Goal: Task Accomplishment & Management: Manage account settings

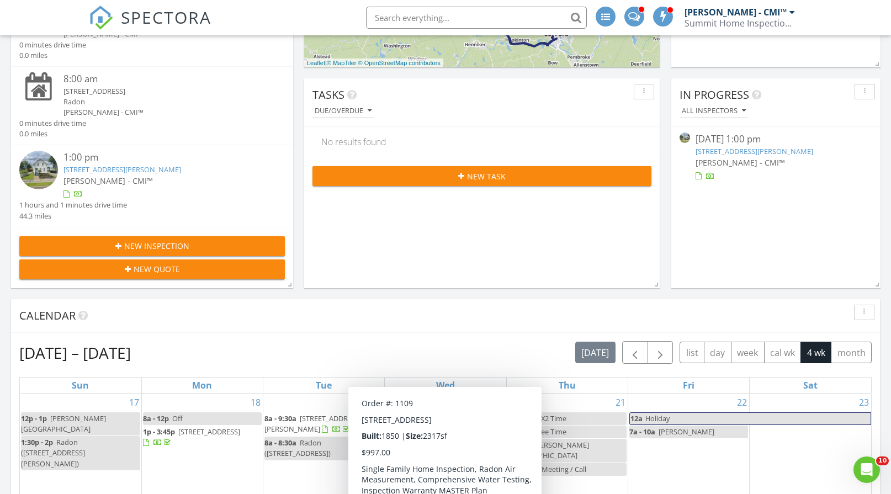
scroll to position [331, 0]
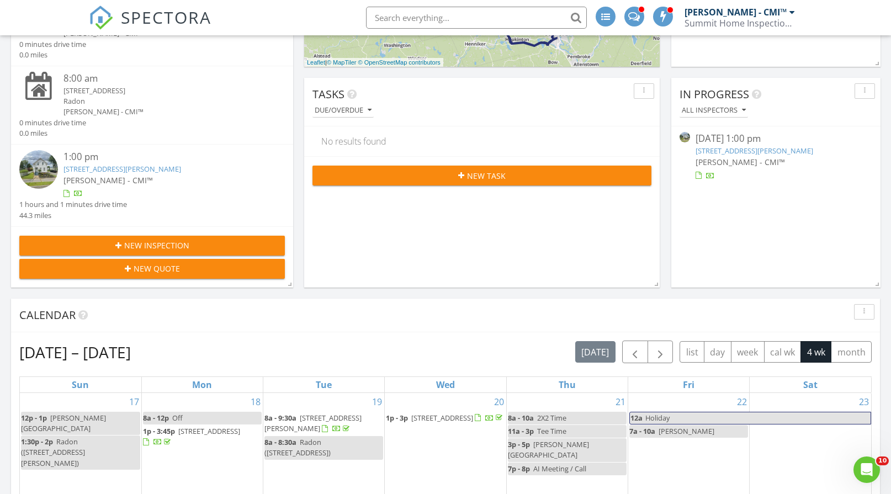
click at [488, 343] on div "Aug 17 – Sep 13, 2025 today list day week cal wk 4 wk month" at bounding box center [445, 352] width 852 height 23
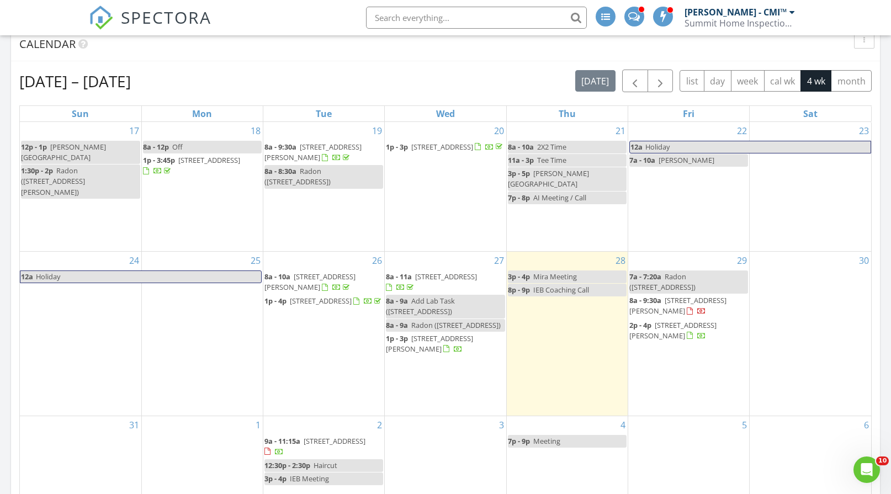
scroll to position [607, 0]
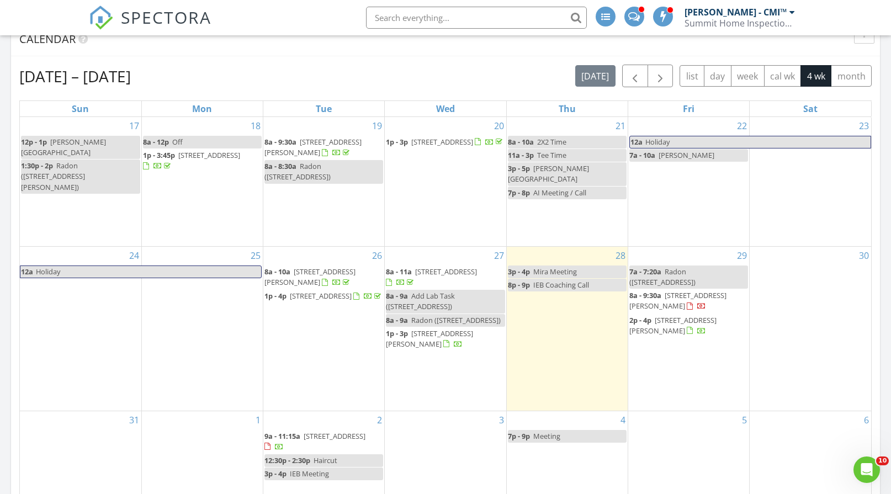
click at [803, 270] on div "30" at bounding box center [810, 329] width 121 height 164
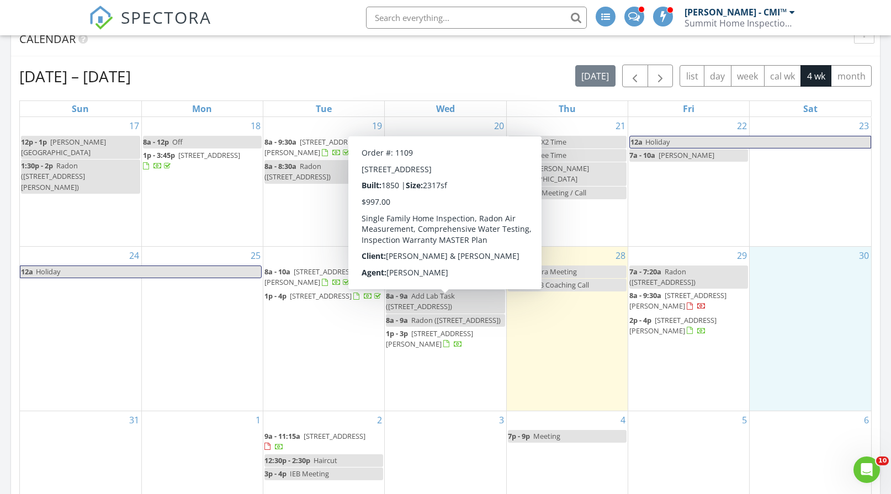
click at [427, 315] on div "8a - 9a Radon (3133 Main St, Springfield)" at bounding box center [443, 320] width 115 height 10
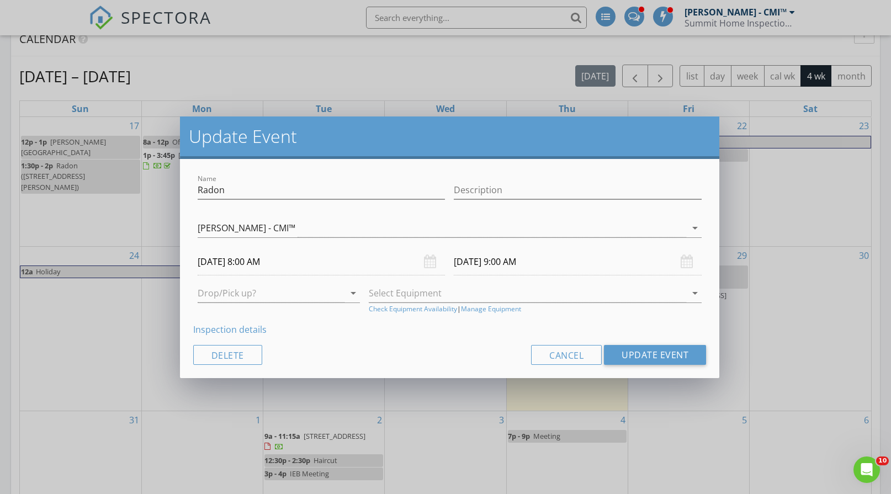
click at [268, 259] on input "08/27/2025 8:00 AM" at bounding box center [322, 261] width 248 height 27
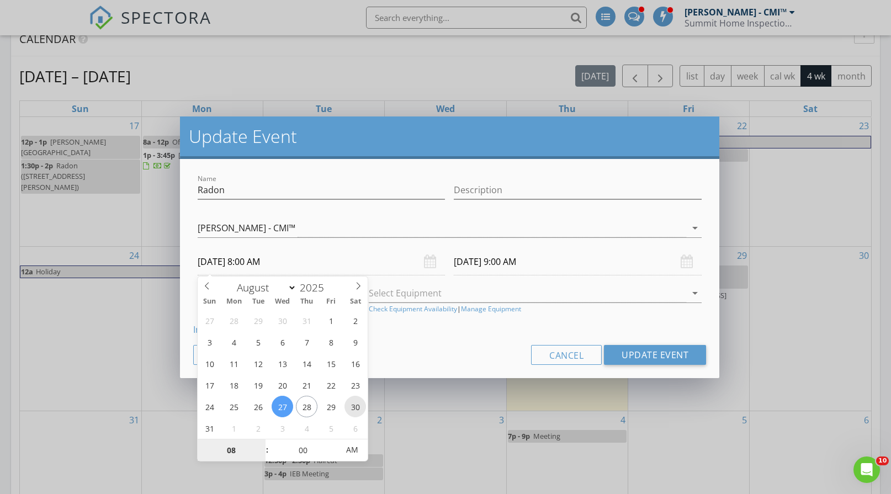
type input "08/30/2025 8:00 AM"
type input "08/30/2025 9:00 AM"
type input "09"
type input "08/30/2025 9:00 AM"
click at [264, 442] on span at bounding box center [262, 444] width 8 height 11
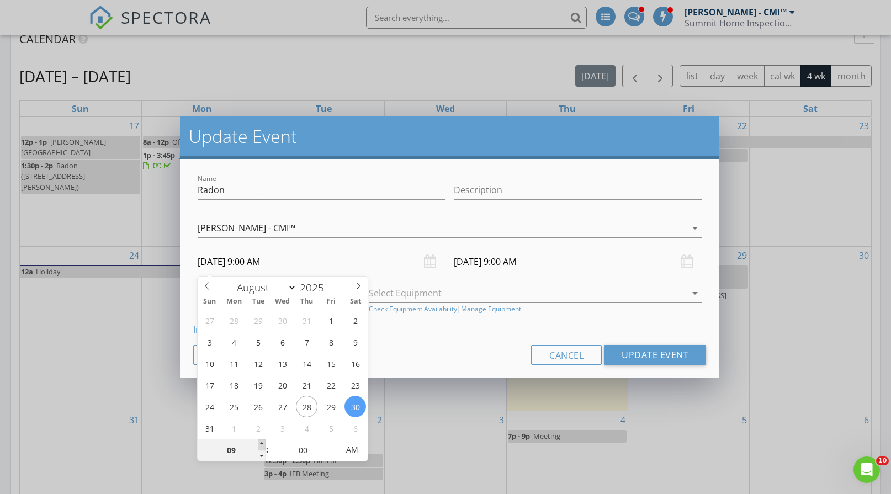
type input "10"
type input "08/30/2025 10:00 AM"
click at [264, 442] on span at bounding box center [262, 444] width 8 height 11
type input "11"
type input "08/30/2025 11:00 AM"
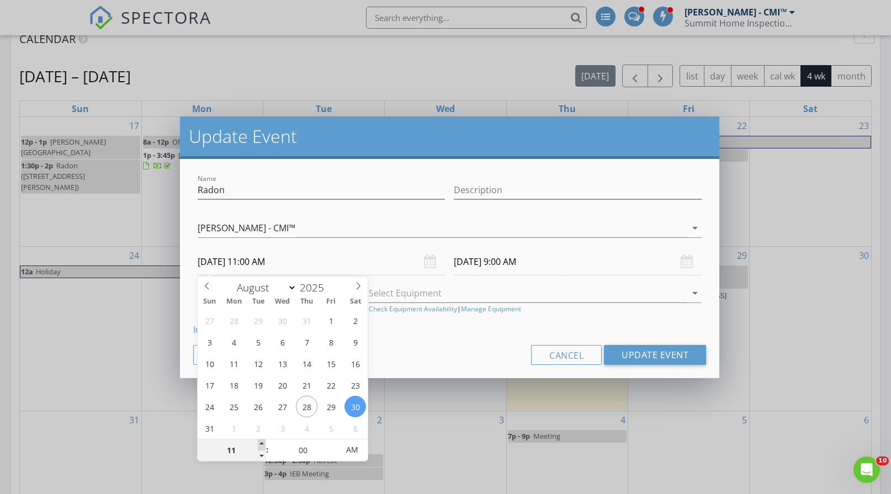
click at [264, 442] on span at bounding box center [262, 444] width 8 height 11
type input "08/30/2025 12:00 PM"
type input "12"
type input "08/30/2025 12:00 PM"
click at [264, 442] on span at bounding box center [262, 444] width 8 height 11
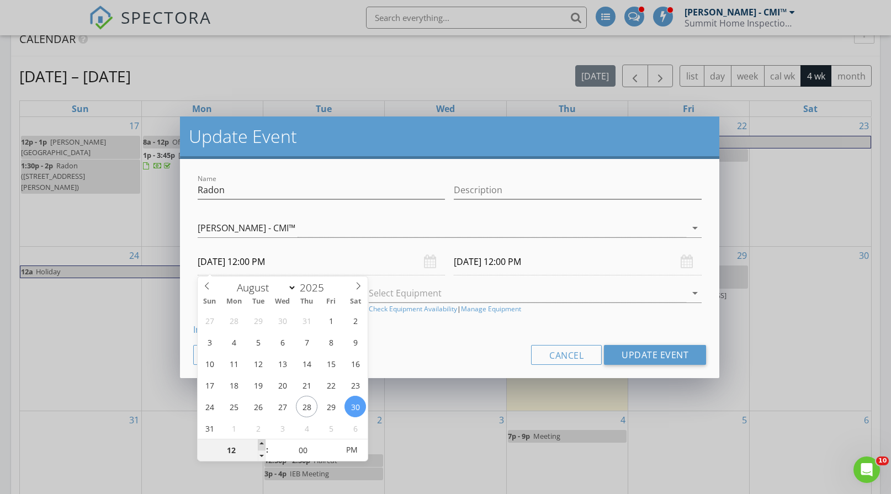
type input "01"
type input "08/30/2025 1:00 PM"
click at [263, 442] on span at bounding box center [262, 444] width 8 height 11
type input "08/30/2025 2:00 PM"
click at [418, 327] on div "Inspection details" at bounding box center [449, 329] width 513 height 13
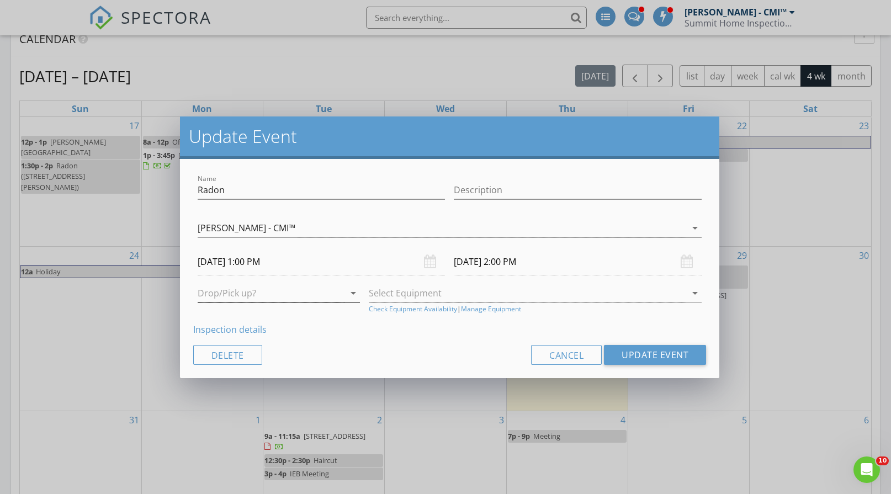
click at [329, 296] on div at bounding box center [271, 293] width 147 height 18
click at [253, 329] on div "Pickup" at bounding box center [278, 328] width 145 height 13
click at [412, 290] on div at bounding box center [528, 293] width 318 height 18
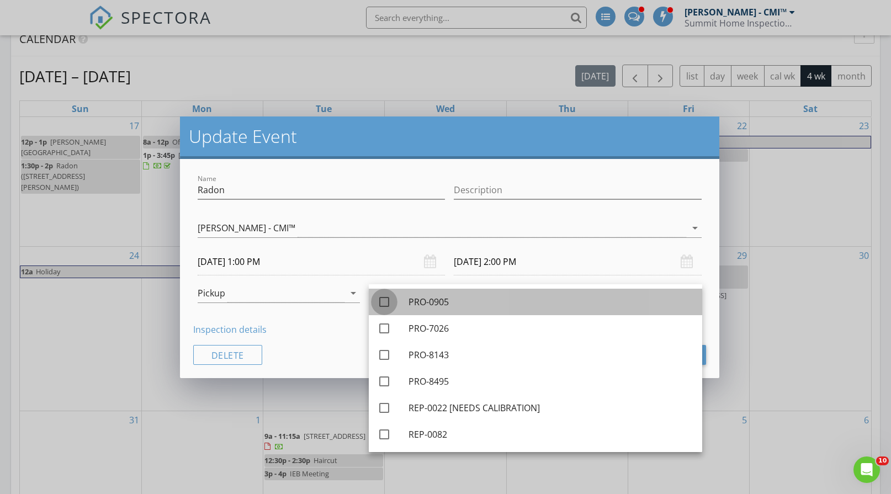
click at [386, 301] on div at bounding box center [384, 302] width 19 height 19
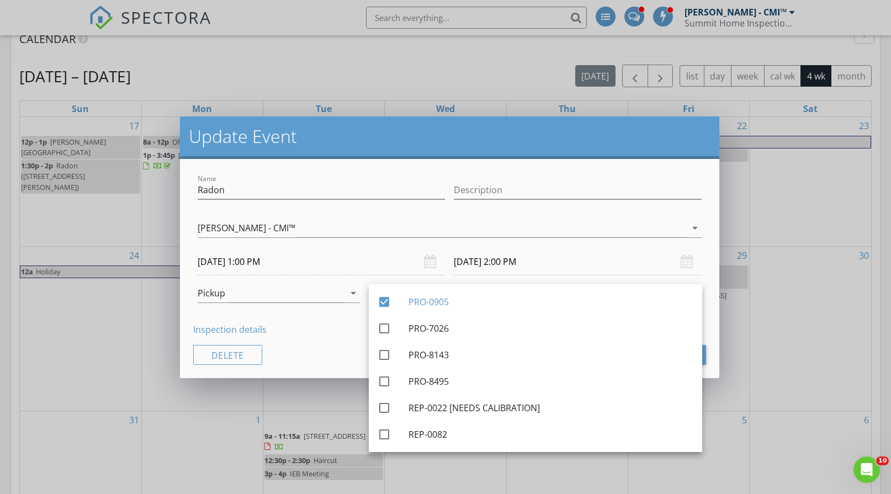
click at [338, 338] on div "Name Radon Description Jenna Roberts - CMI™ Jenna Roberts - CMI™ arrow_drop_dow…" at bounding box center [449, 268] width 539 height 219
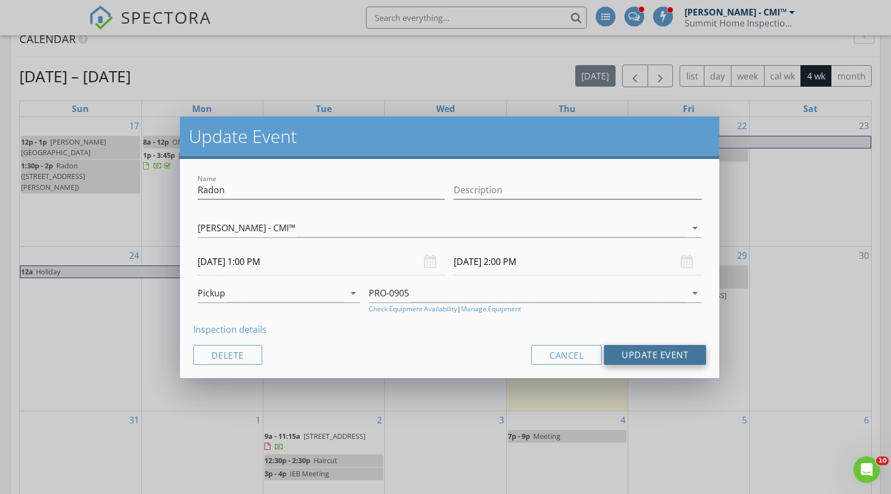
click at [654, 350] on button "Update Event" at bounding box center [655, 355] width 102 height 20
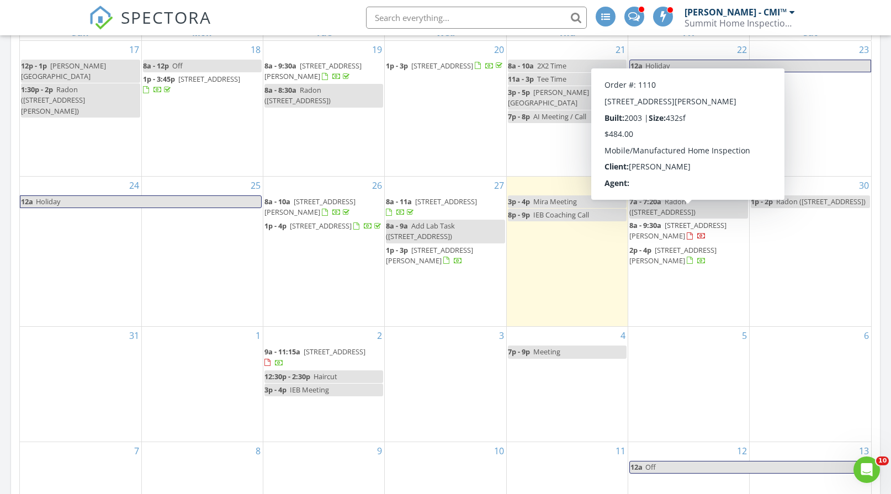
scroll to position [718, 0]
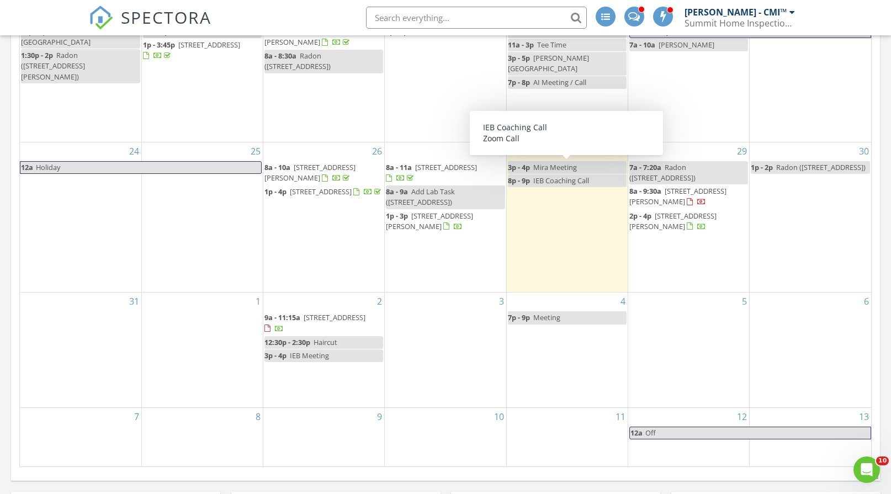
click at [557, 196] on div "28 3p - 4p Mira Meeting 8p - 9p IEB Coaching Call" at bounding box center [567, 217] width 121 height 150
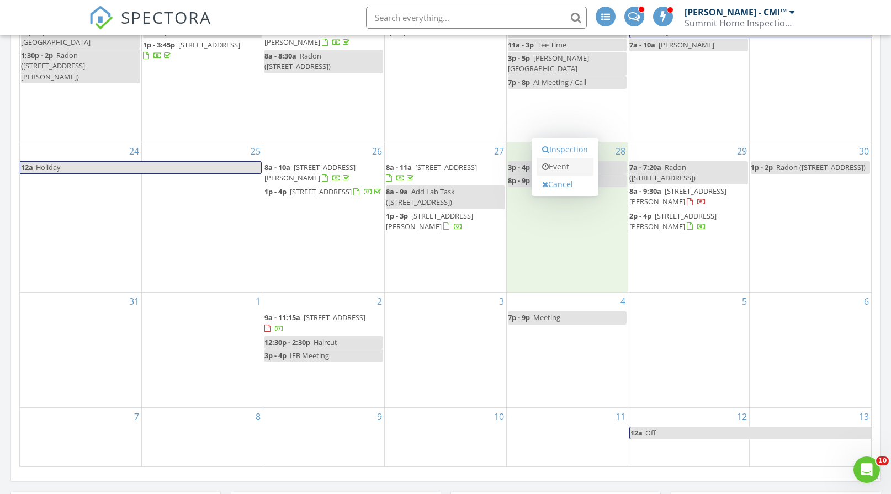
click at [563, 169] on link "Event" at bounding box center [565, 167] width 57 height 18
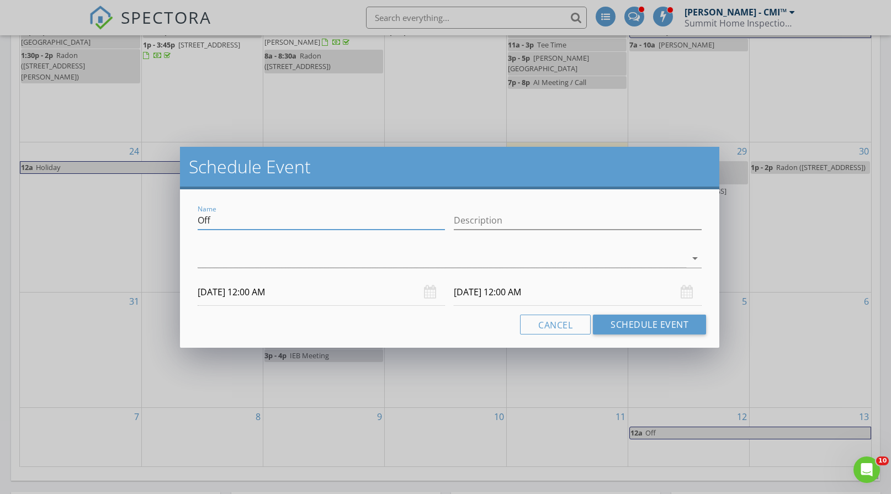
drag, startPoint x: 231, startPoint y: 226, endPoint x: 177, endPoint y: 232, distance: 54.4
click at [177, 232] on div "Schedule Event Name Off Description arrow_drop_down 08/28/2025 12:00 AM 08/29/2…" at bounding box center [445, 247] width 891 height 494
type input "FT w/Peter"
type input "RV Camper Tour"
click at [247, 262] on div at bounding box center [442, 259] width 489 height 18
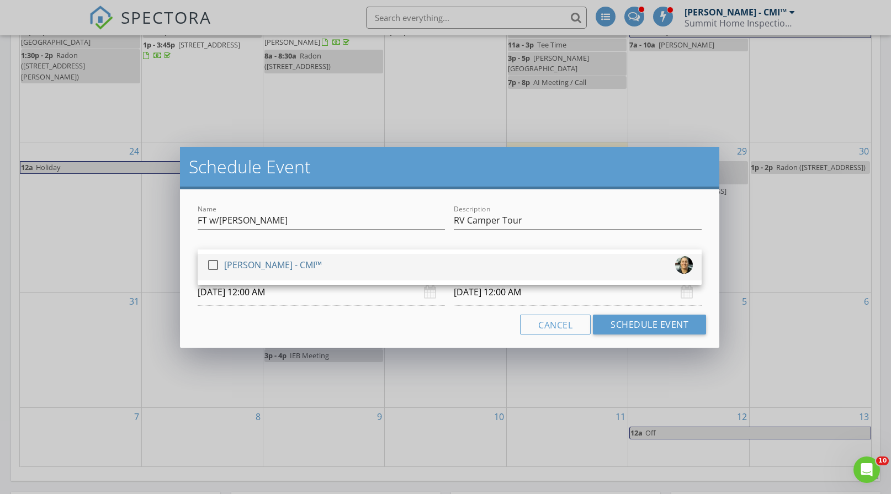
click at [237, 271] on div "[PERSON_NAME] - CMI™" at bounding box center [273, 265] width 98 height 18
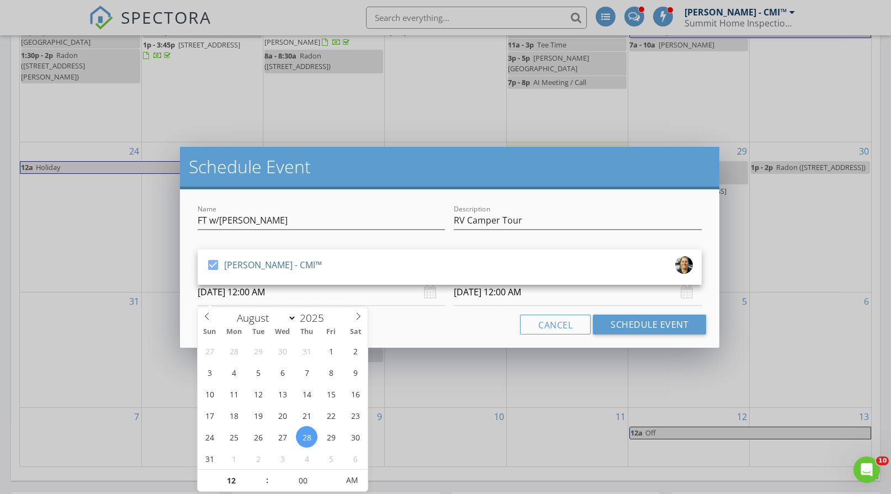
click at [244, 293] on input "08/28/2025 12:00 AM" at bounding box center [322, 292] width 248 height 27
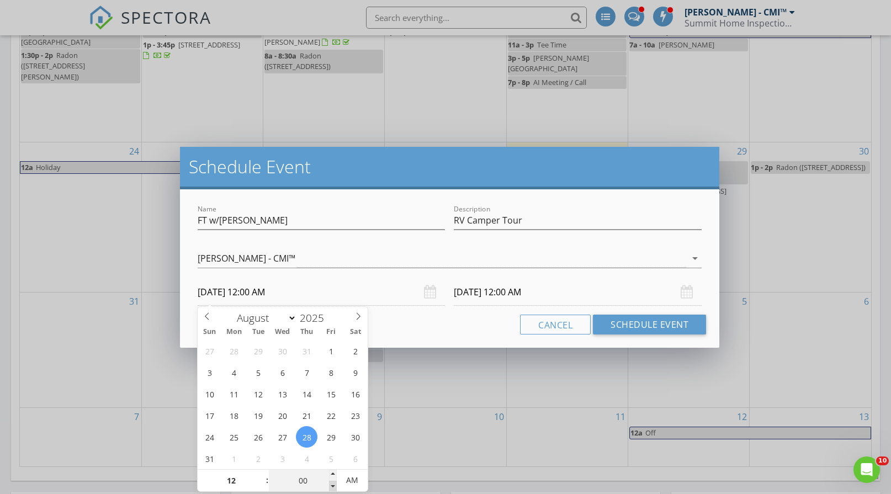
type input "11"
type input "55"
type input "08/28/2025 11:55 PM"
click at [335, 488] on span at bounding box center [333, 486] width 8 height 11
type input "50"
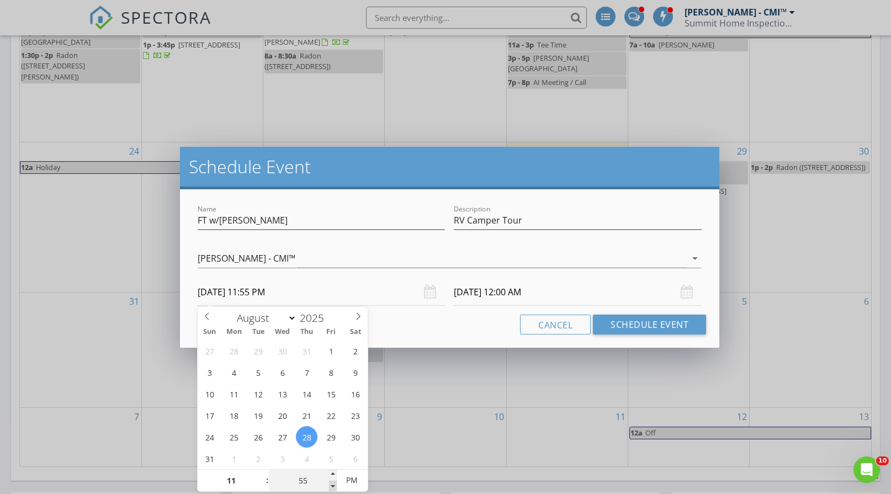
type input "08/28/2025 11:50 PM"
click at [334, 488] on span at bounding box center [333, 486] width 8 height 11
type input "45"
type input "08/28/2025 11:45 PM"
click at [334, 488] on span at bounding box center [333, 486] width 8 height 11
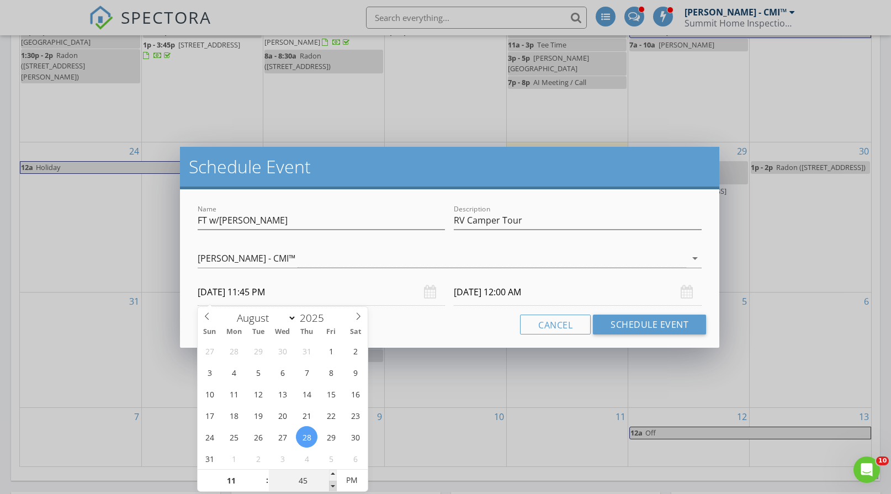
type input "40"
type input "08/28/2025 11:40 PM"
click at [334, 488] on span at bounding box center [333, 486] width 8 height 11
type input "08/29/2025 11:40 PM"
type input "45"
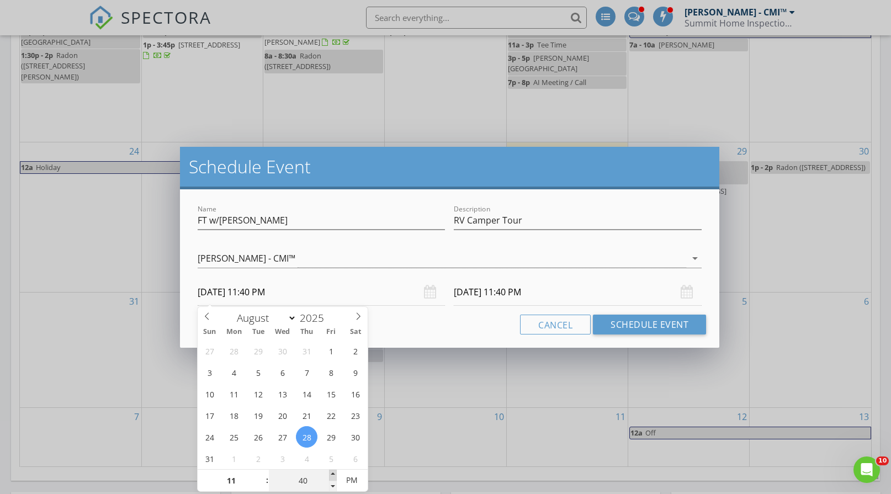
type input "08/28/2025 11:45 PM"
click at [332, 477] on span at bounding box center [333, 475] width 8 height 11
type input "45"
type input "08/29/2025 11:45 PM"
type input "12"
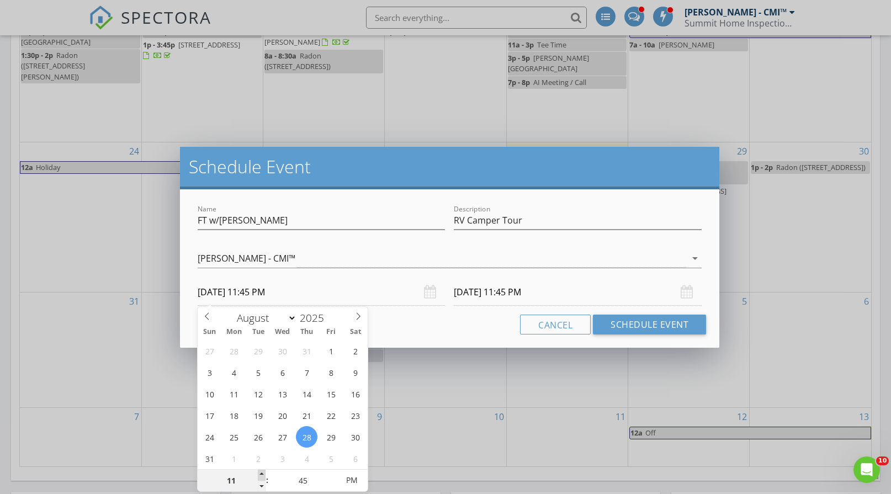
type input "08/28/2025 12:45 AM"
click at [262, 470] on span at bounding box center [262, 475] width 8 height 11
type input "12"
type input "08/29/2025 12:45 AM"
type input "08/28/2025 12:45 PM"
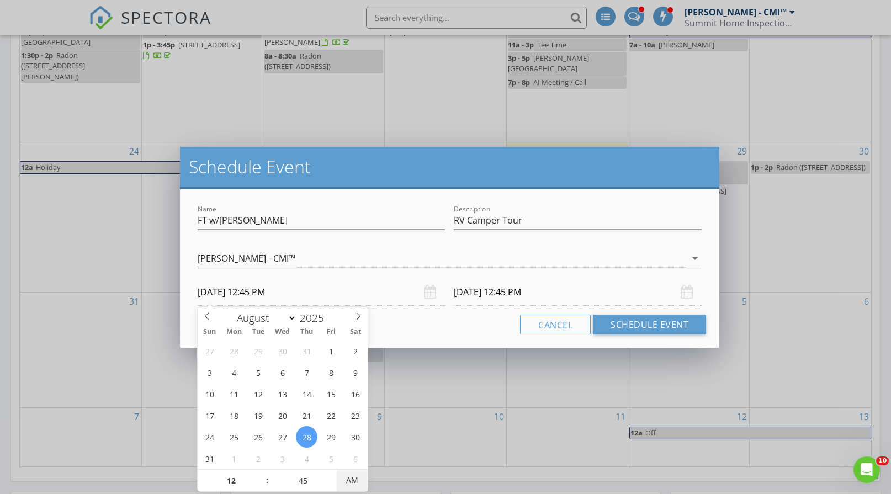
click at [361, 479] on span "AM" at bounding box center [352, 480] width 30 height 22
click at [499, 296] on input "08/29/2025 12:45 PM" at bounding box center [578, 292] width 248 height 27
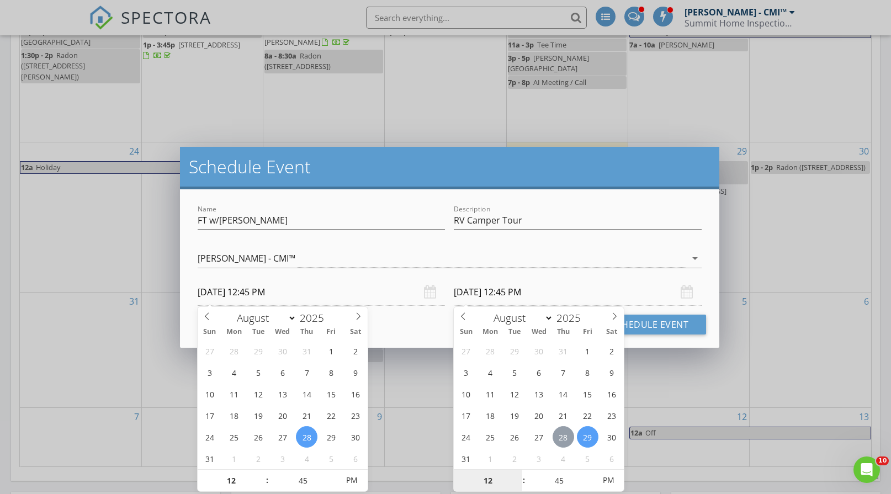
type input "08/28/2025 12:45 PM"
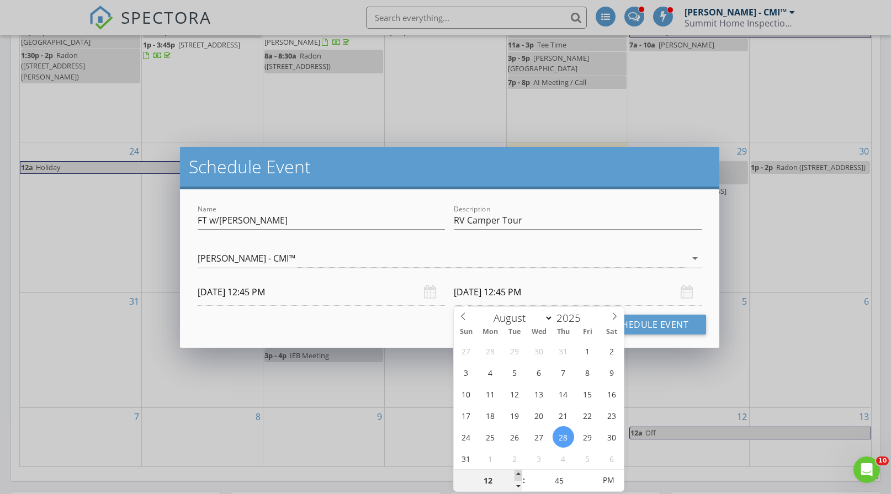
type input "01"
type input "08/28/2025 1:45 PM"
click at [517, 473] on span at bounding box center [519, 475] width 8 height 11
click at [432, 325] on div "Cancel Schedule Event" at bounding box center [449, 325] width 513 height 20
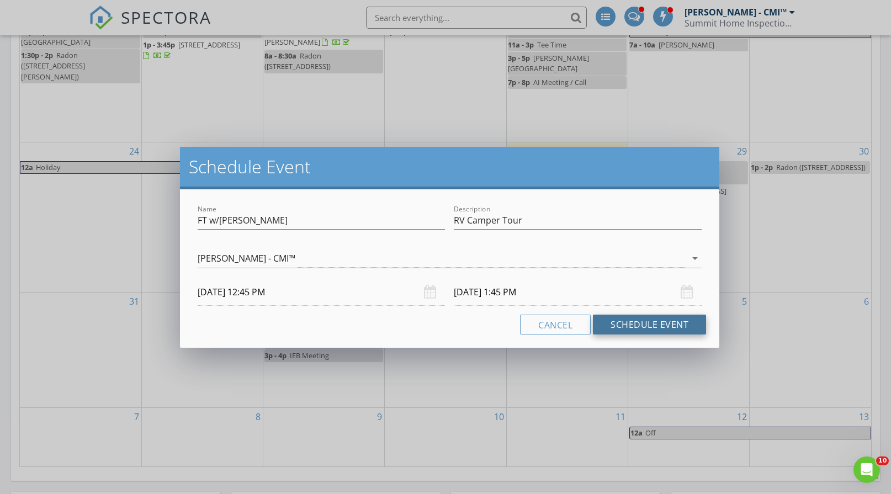
click at [642, 321] on button "Schedule Event" at bounding box center [649, 325] width 113 height 20
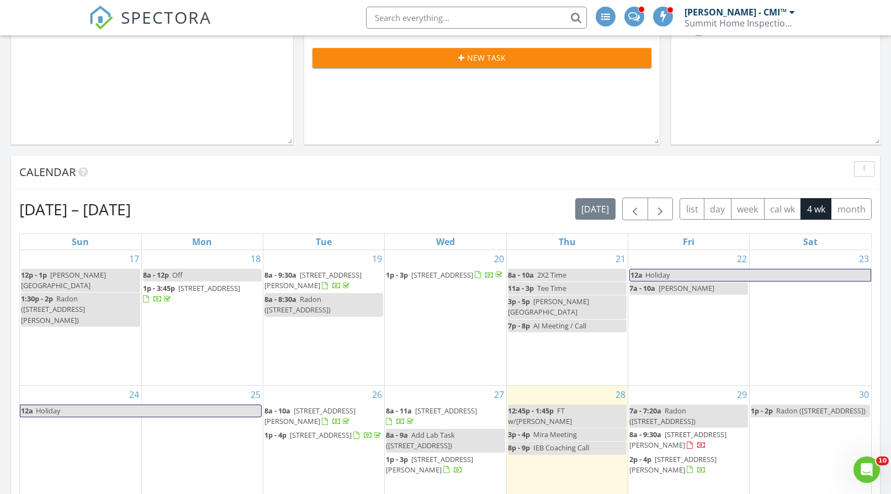
scroll to position [552, 0]
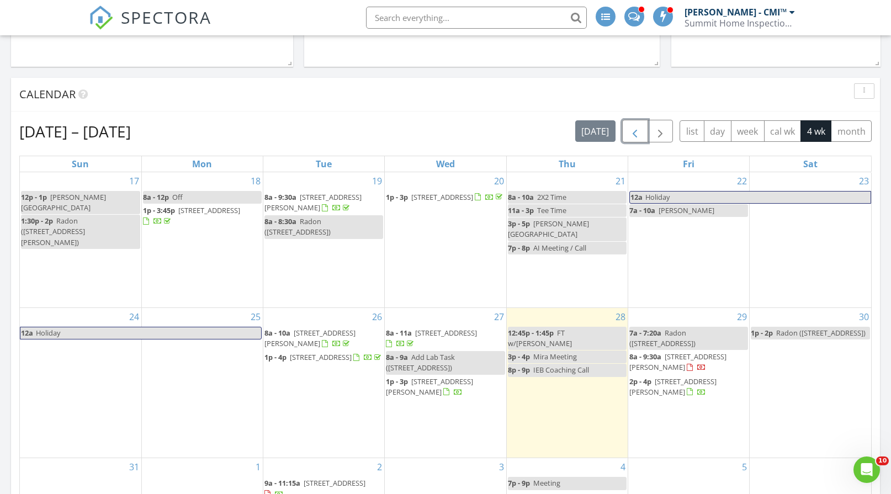
click at [633, 134] on span "button" at bounding box center [634, 131] width 13 height 13
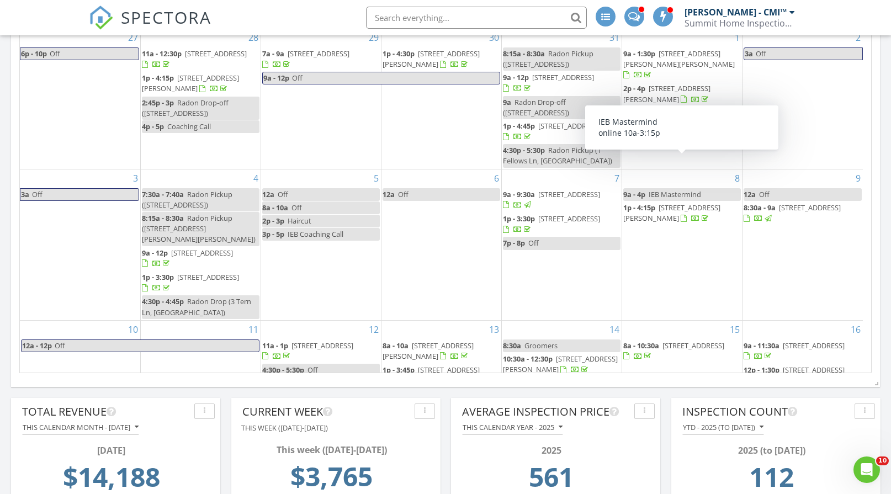
scroll to position [828, 0]
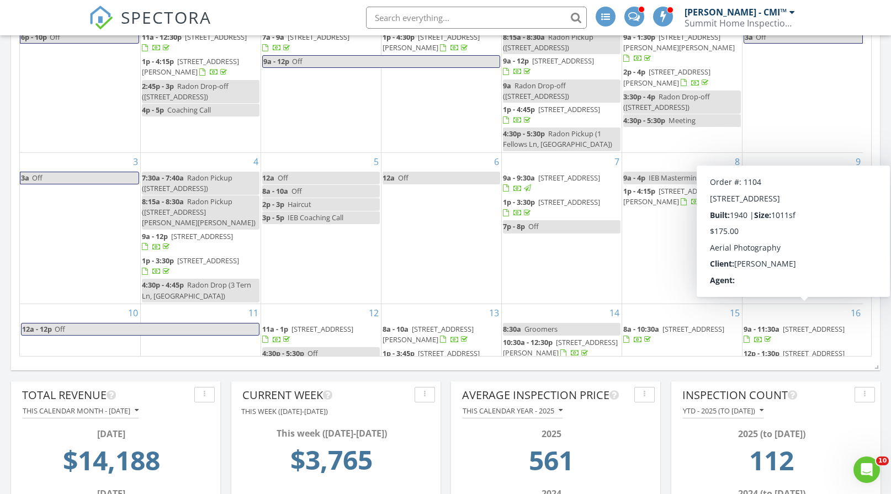
click at [801, 348] on span "82B Main St, Kingston 03848" at bounding box center [814, 353] width 62 height 10
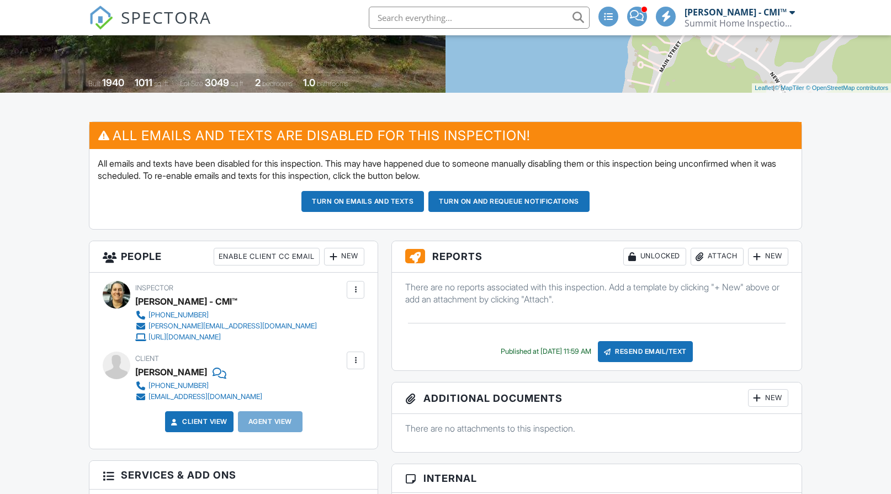
scroll to position [663, 0]
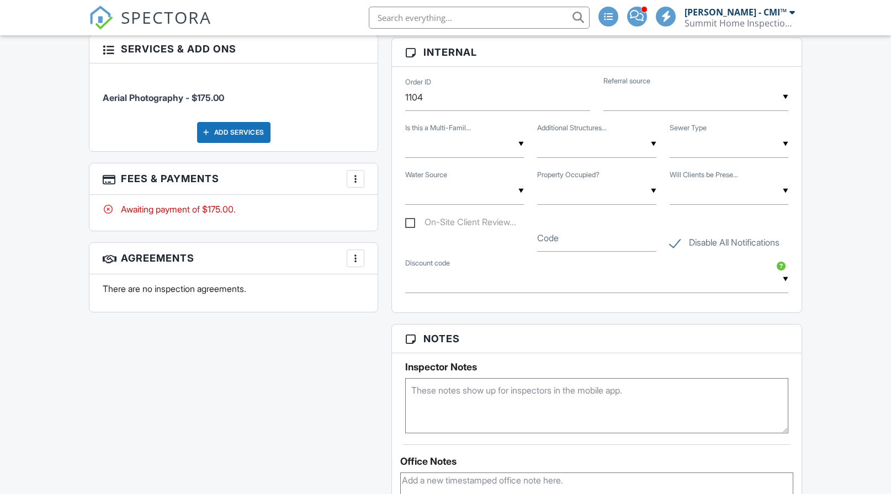
click at [350, 177] on div at bounding box center [355, 178] width 11 height 11
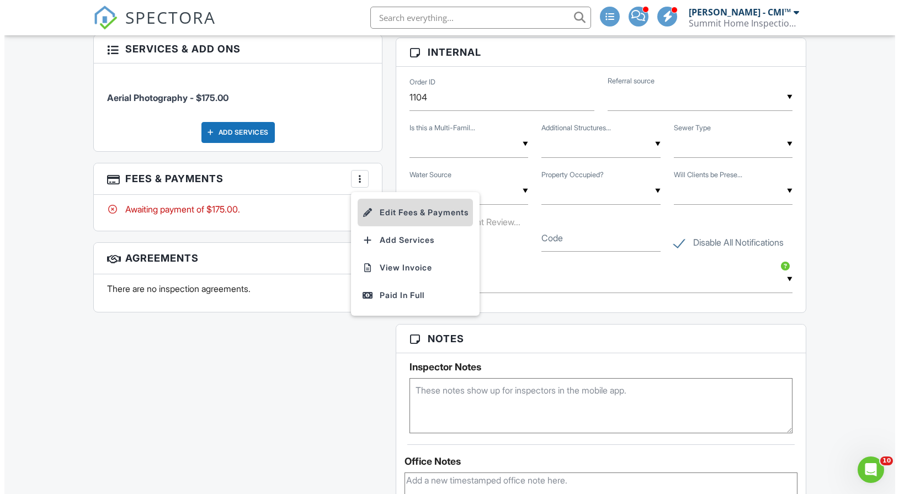
scroll to position [0, 0]
click at [399, 215] on li "Edit Fees & Payments" at bounding box center [410, 213] width 115 height 28
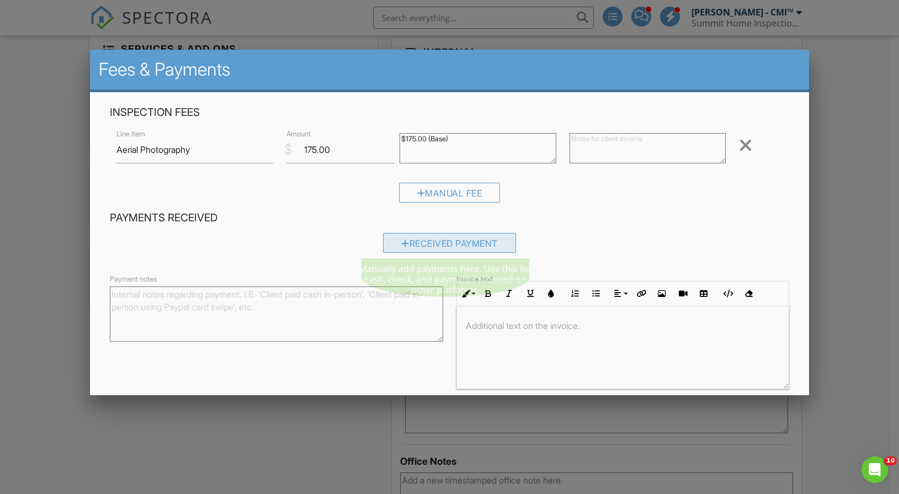
click at [449, 246] on div "Received Payment" at bounding box center [449, 243] width 133 height 20
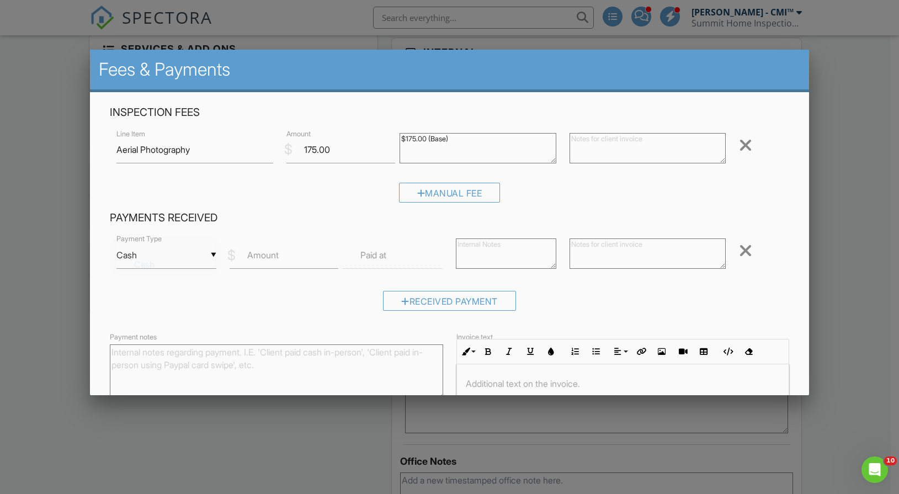
click at [190, 256] on div "▼ Cash Cash Check On-Site Card Other Cash Check On-Site Card Other" at bounding box center [166, 255] width 100 height 27
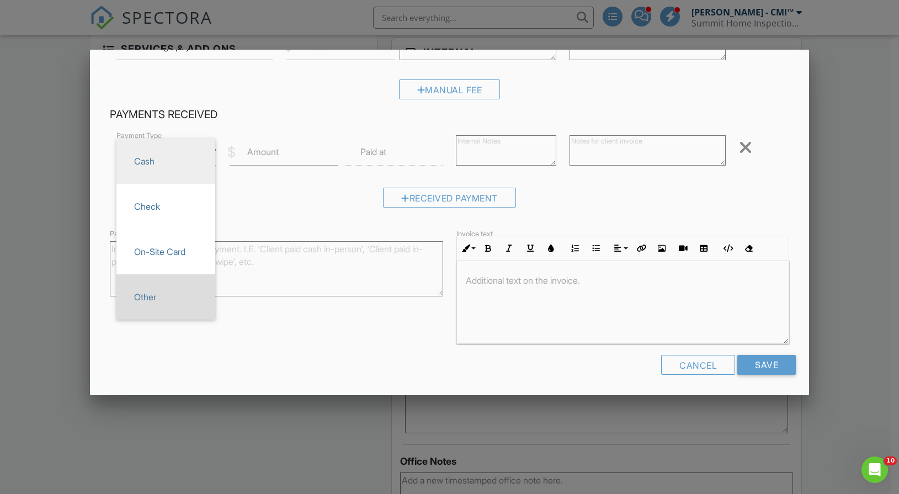
scroll to position [104, 0]
click at [158, 289] on span "Other" at bounding box center [165, 296] width 81 height 28
type input "Other"
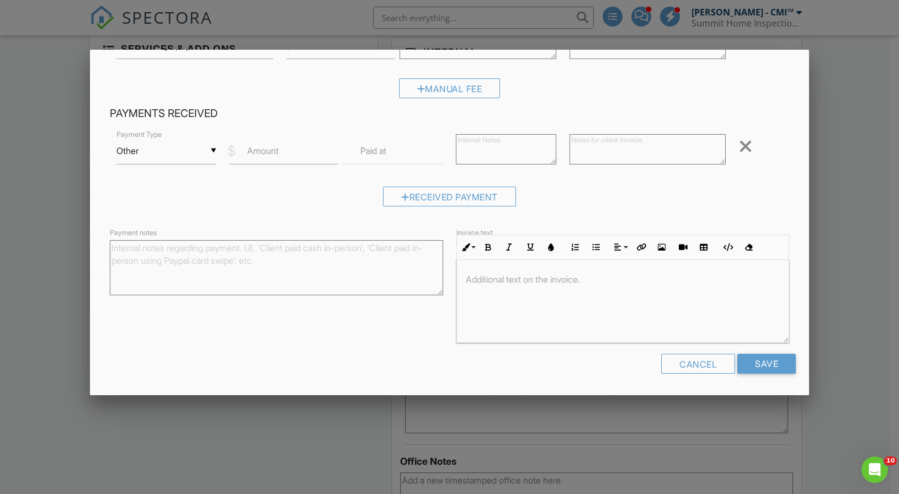
click at [268, 150] on label "Amount" at bounding box center [262, 151] width 31 height 12
click at [268, 150] on input "Amount" at bounding box center [284, 150] width 109 height 27
type input "175.00"
click at [378, 148] on label "Paid at" at bounding box center [374, 151] width 26 height 12
click at [399, 149] on input "text" at bounding box center [393, 150] width 100 height 27
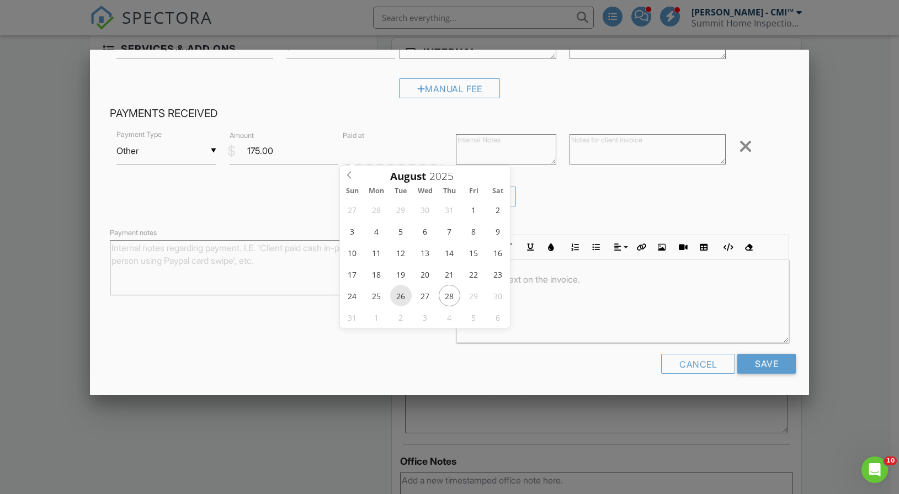
type input "08/26/2025 12:00 PM"
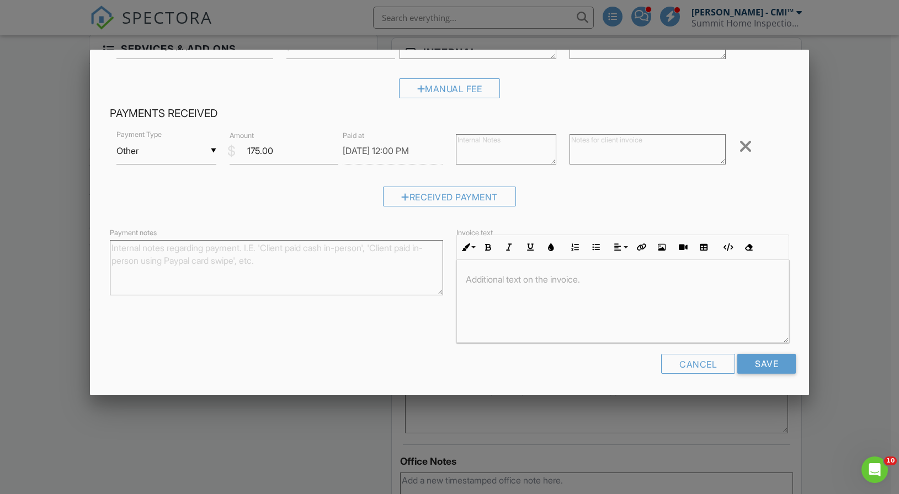
click at [560, 186] on div "▼ Other Cash Check On-Site Card Other Cash Check On-Site Card Other Payment Typ…" at bounding box center [450, 172] width 680 height 86
click at [502, 159] on textarea at bounding box center [506, 149] width 100 height 30
type textarea "QB Payment"
type textarea "Quickbook Online Payment Received"
click at [759, 360] on input "Save" at bounding box center [767, 364] width 59 height 20
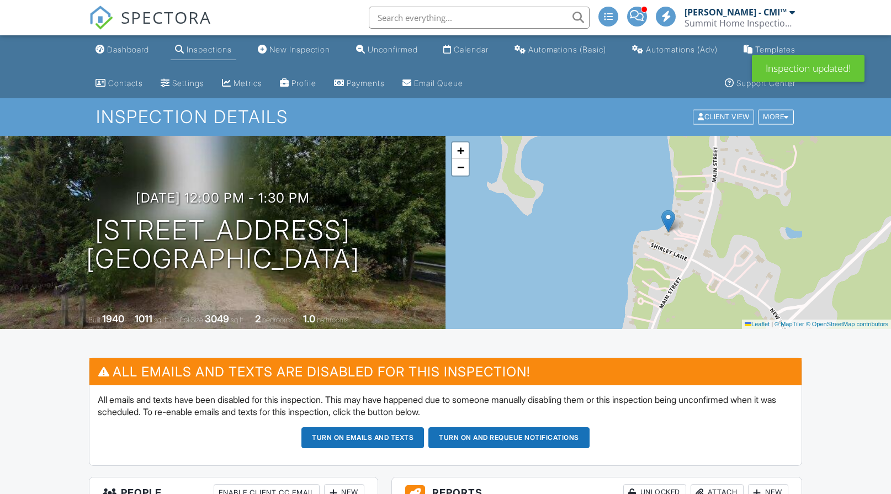
click at [135, 49] on div "Dashboard" at bounding box center [128, 49] width 42 height 9
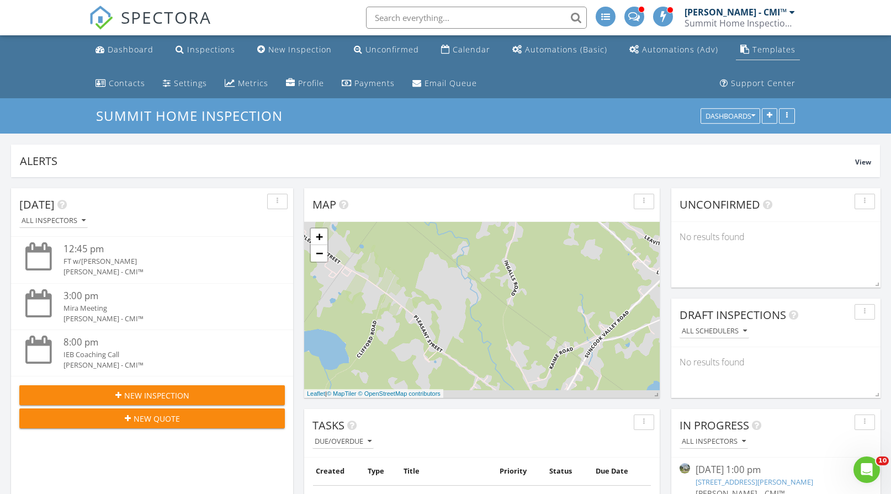
click at [757, 47] on div "Templates" at bounding box center [774, 49] width 43 height 10
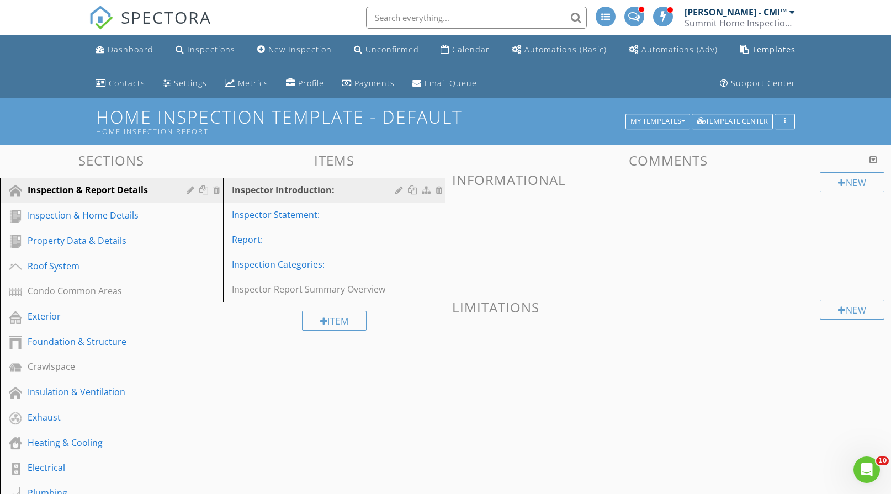
click at [772, 55] on link "Templates" at bounding box center [767, 50] width 65 height 20
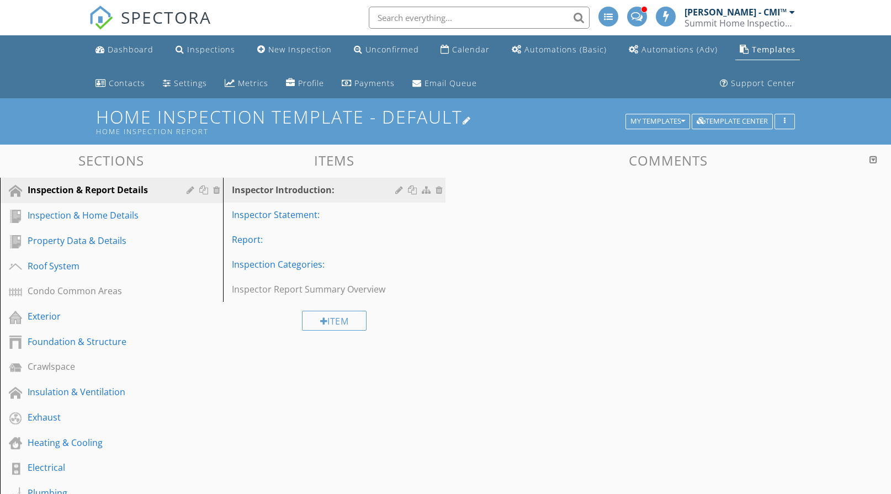
click at [366, 119] on h1 "Home Inspection Template - Default Home Inspection Report" at bounding box center [445, 121] width 699 height 28
type input "Home Inspection Template - Default"
type input "Home Inspection Report"
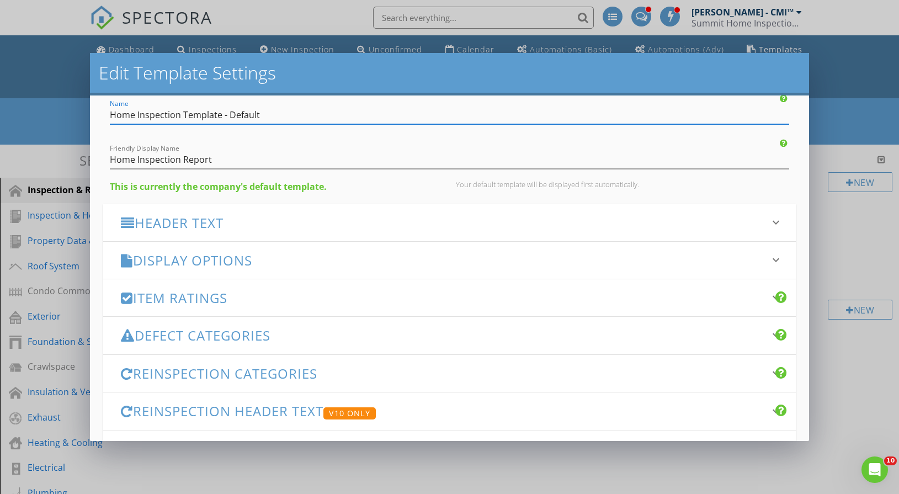
scroll to position [55, 0]
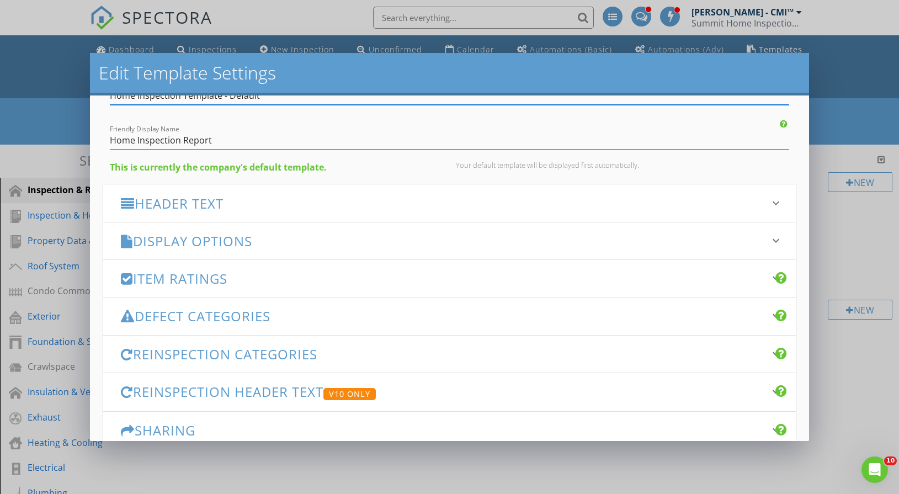
click at [255, 250] on div "Display Options keyboard_arrow_down" at bounding box center [449, 241] width 693 height 37
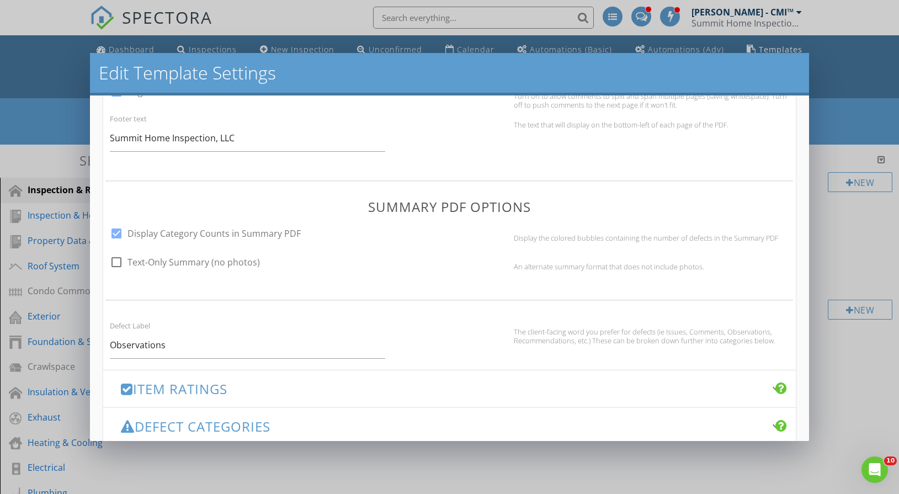
scroll to position [727, 0]
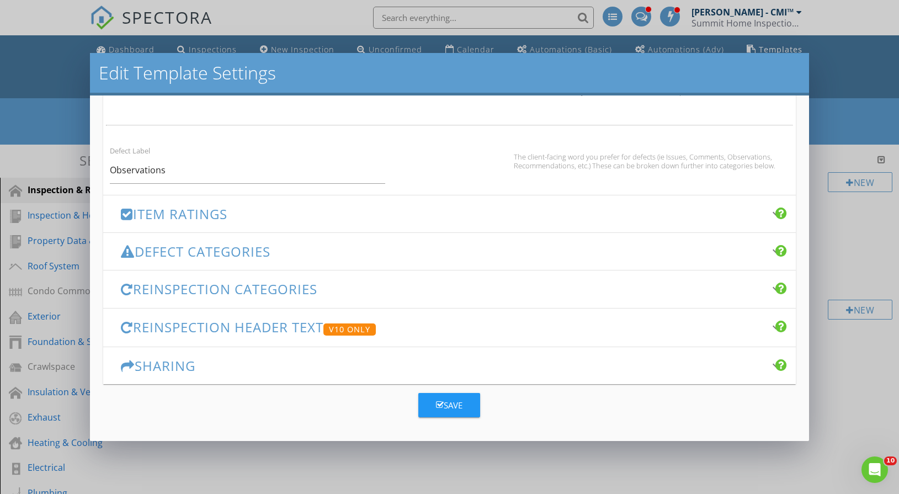
click at [444, 401] on div "Save" at bounding box center [449, 405] width 27 height 13
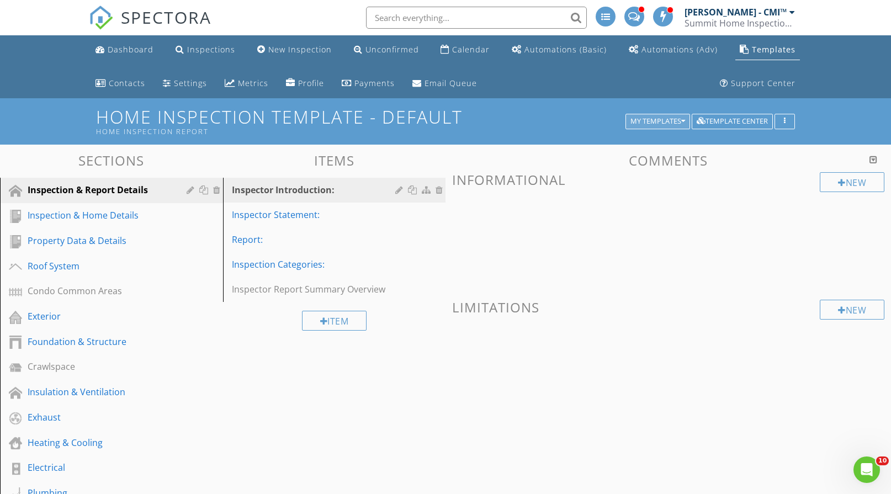
click at [659, 119] on div "My Templates" at bounding box center [658, 122] width 55 height 8
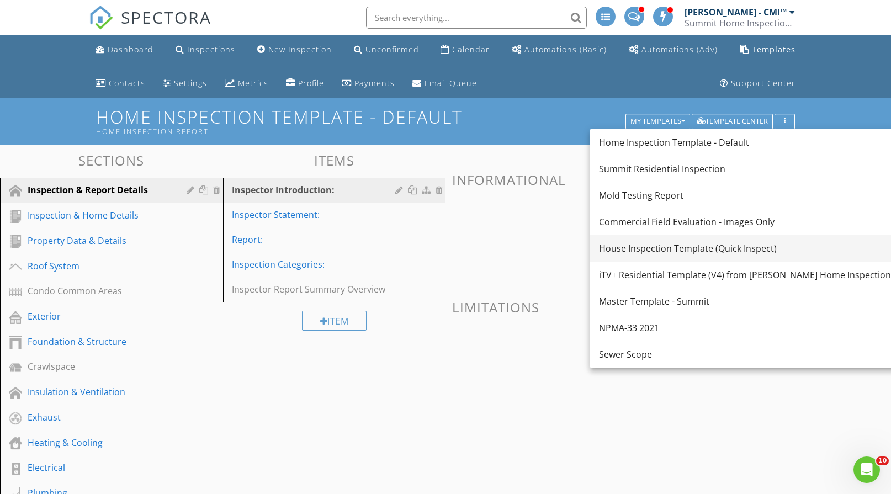
click at [690, 250] on div "House Inspection Template (Quick Inspect)" at bounding box center [755, 248] width 313 height 13
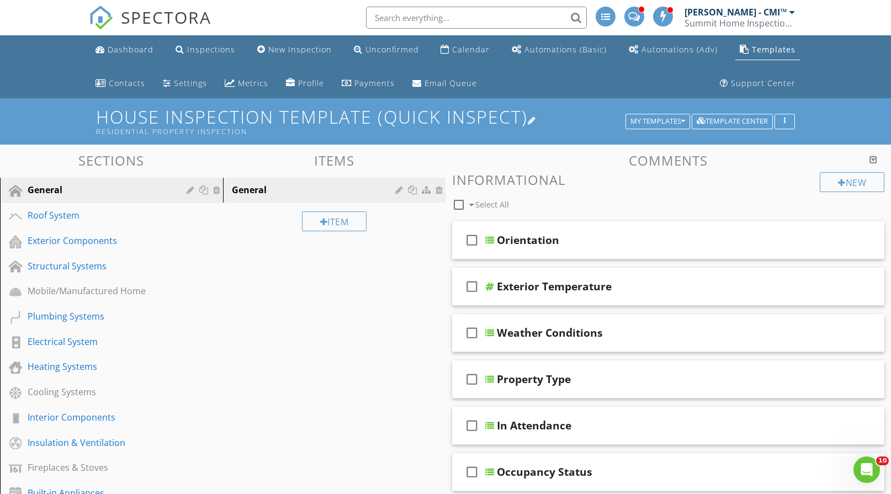
click at [308, 118] on h1 "House Inspection Template (Quick Inspect) Residential Property Inspection" at bounding box center [445, 121] width 699 height 28
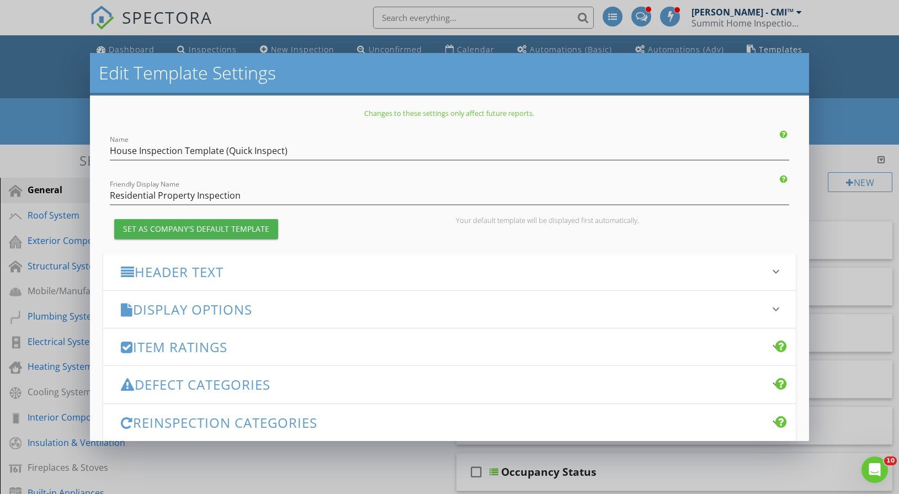
click at [221, 306] on h3 "Display Options" at bounding box center [443, 309] width 644 height 15
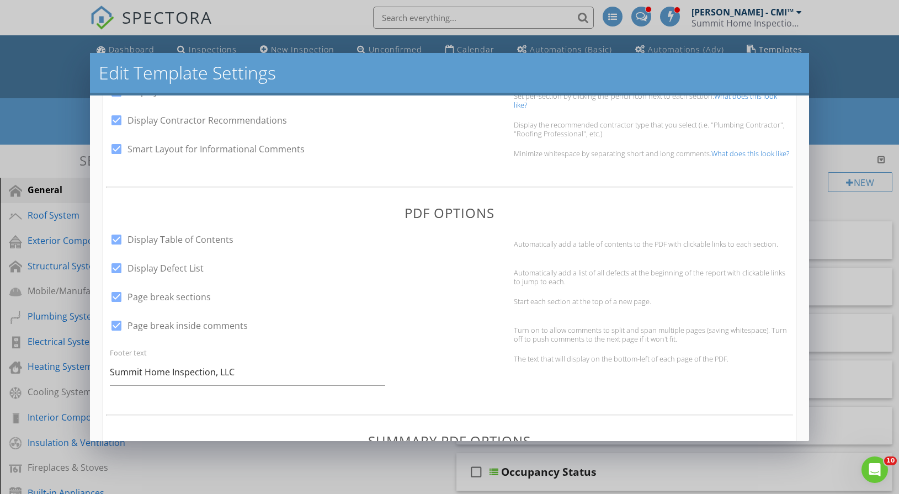
scroll to position [497, 0]
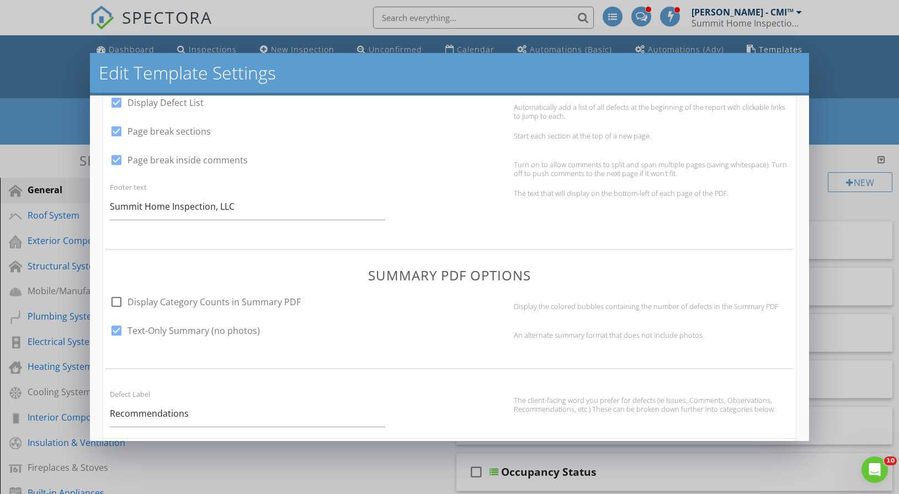
click at [116, 330] on div at bounding box center [116, 330] width 19 height 19
checkbox input "false"
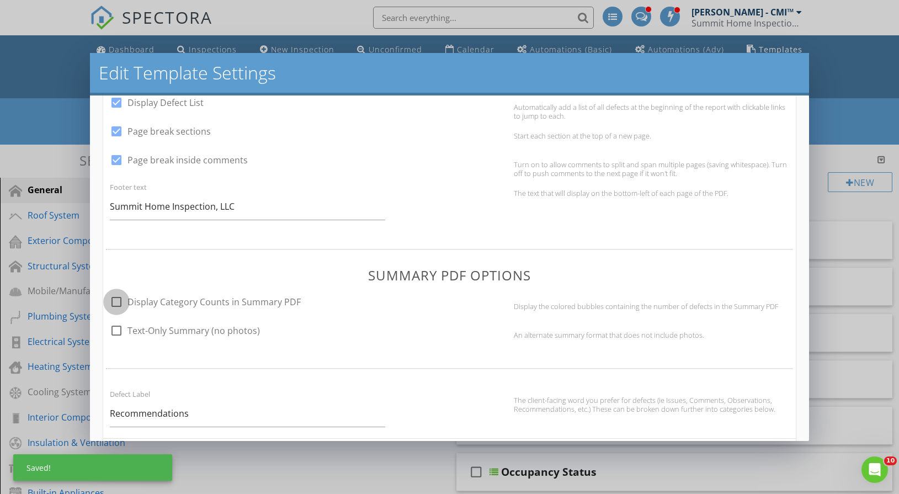
click at [118, 299] on div at bounding box center [116, 302] width 19 height 19
checkbox input "true"
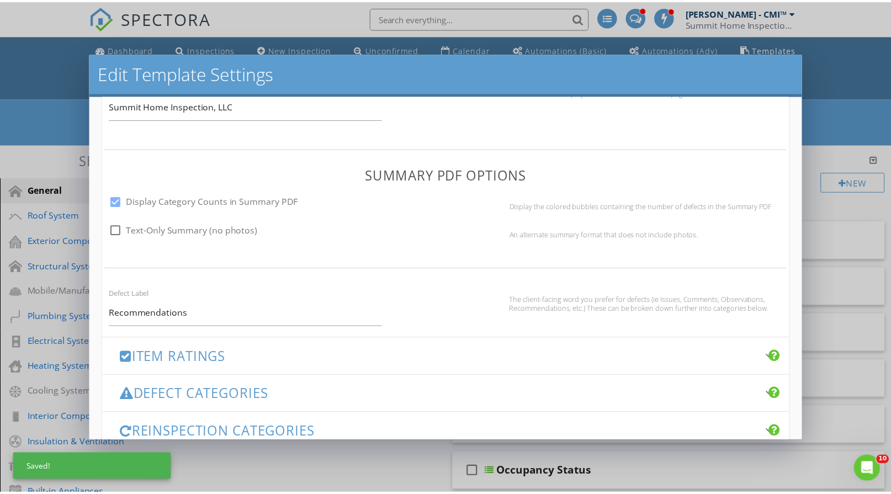
scroll to position [718, 0]
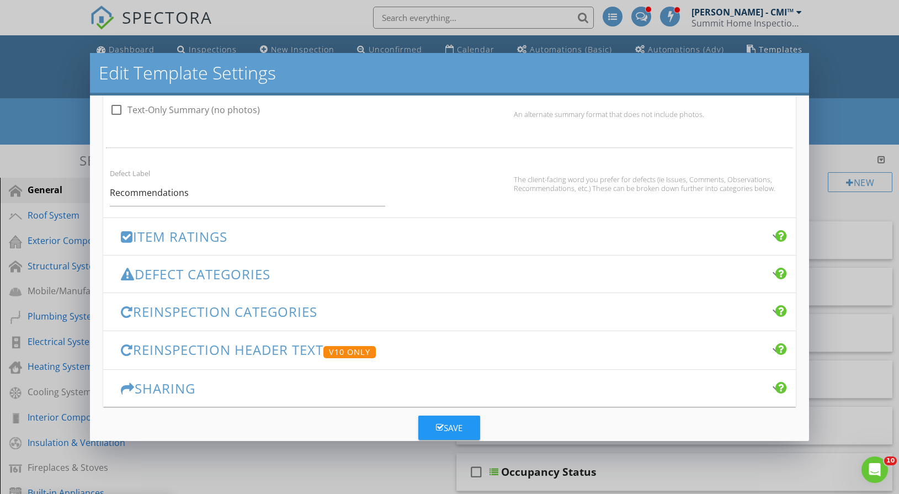
click at [454, 424] on div "Save" at bounding box center [449, 428] width 27 height 13
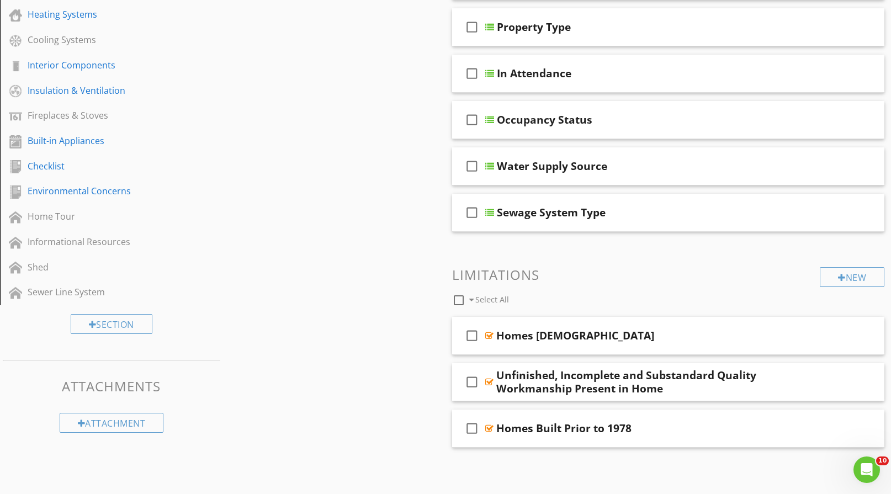
scroll to position [0, 0]
